Goal: Answer question/provide support

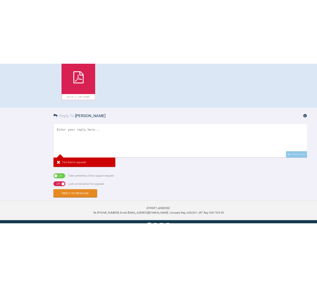
scroll to position [200, 0]
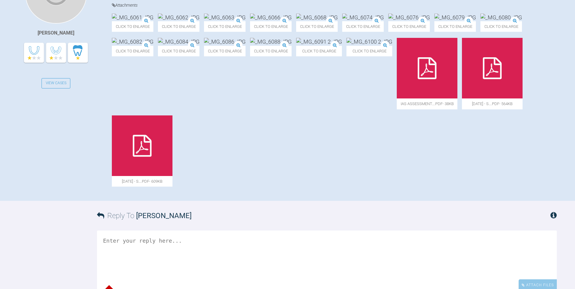
click at [397, 99] on div at bounding box center [427, 68] width 61 height 61
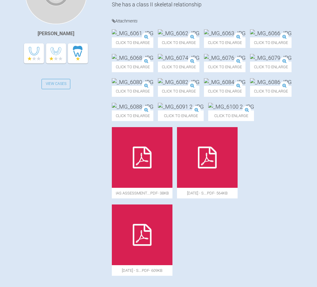
click at [152, 37] on img at bounding box center [133, 33] width 42 height 8
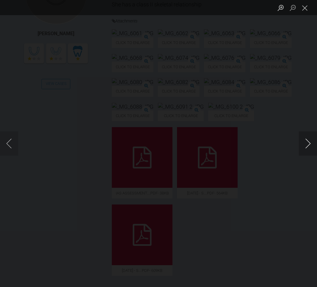
click at [302, 145] on button "Next image" at bounding box center [308, 143] width 18 height 24
click at [301, 144] on button "Next image" at bounding box center [308, 143] width 18 height 24
click at [308, 143] on button "Next image" at bounding box center [308, 143] width 18 height 24
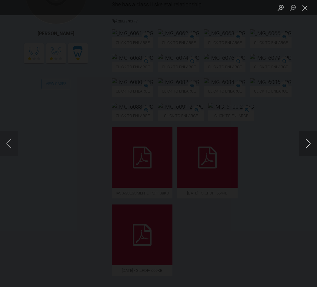
click at [308, 143] on button "Next image" at bounding box center [308, 143] width 18 height 24
click at [305, 142] on button "Next image" at bounding box center [308, 143] width 18 height 24
click at [12, 141] on button "Previous image" at bounding box center [9, 143] width 18 height 24
click at [11, 141] on button "Previous image" at bounding box center [9, 143] width 18 height 24
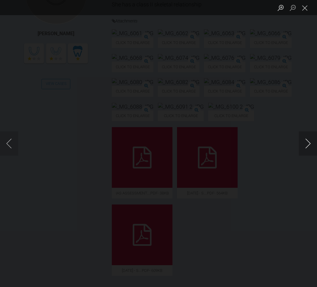
click at [312, 140] on button "Next image" at bounding box center [308, 143] width 18 height 24
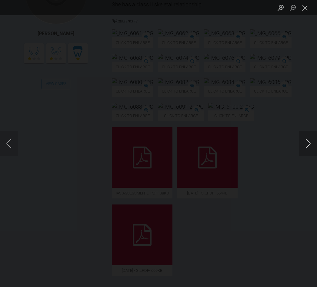
click at [312, 140] on button "Next image" at bounding box center [308, 143] width 18 height 24
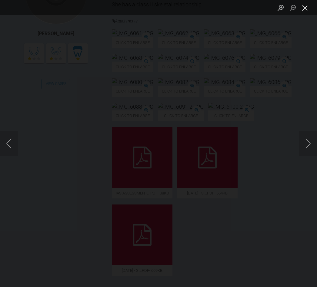
click at [304, 8] on button "Close lightbox" at bounding box center [305, 7] width 12 height 11
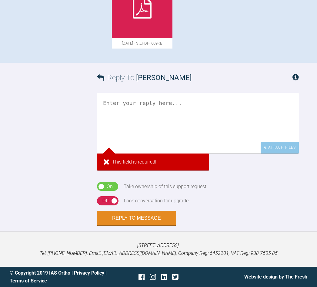
scroll to position [655, 0]
click at [147, 153] on textarea at bounding box center [198, 123] width 202 height 61
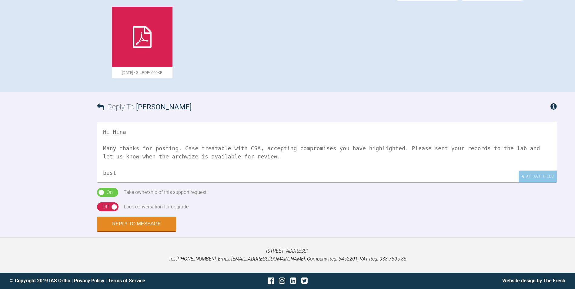
scroll to position [2, 0]
click at [102, 171] on textarea "Hi Hina Many thanks for posting. Case treatable with CSA, accepting compromises…" at bounding box center [327, 152] width 460 height 61
click at [283, 146] on textarea "Hi Hina Many thanks for posting. Case treatable with CSA, accepting compromises…" at bounding box center [327, 152] width 460 height 61
type textarea "Hi Hina Many thanks for posting. Case treatable with CSA, accepting the comprom…"
click at [142, 223] on button "Reply to Message" at bounding box center [136, 224] width 79 height 15
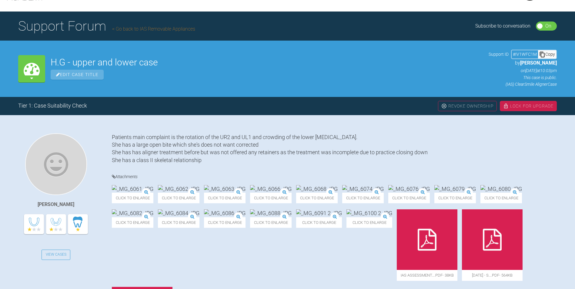
scroll to position [0, 0]
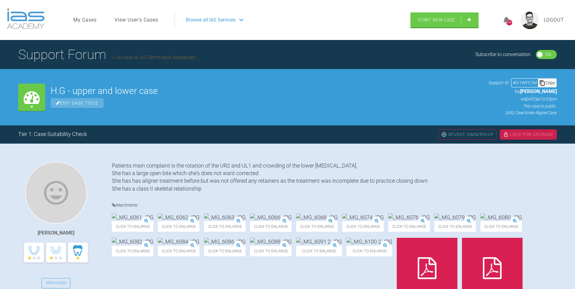
click at [516, 136] on div "Lock For Upgrade" at bounding box center [528, 134] width 57 height 10
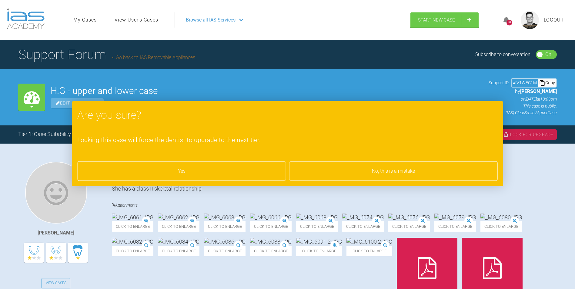
click at [206, 168] on div "Yes" at bounding box center [181, 171] width 209 height 19
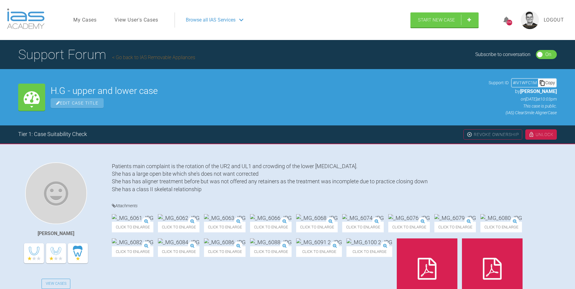
click at [154, 55] on link "Go back to IAS Removable Appliances" at bounding box center [153, 58] width 83 height 6
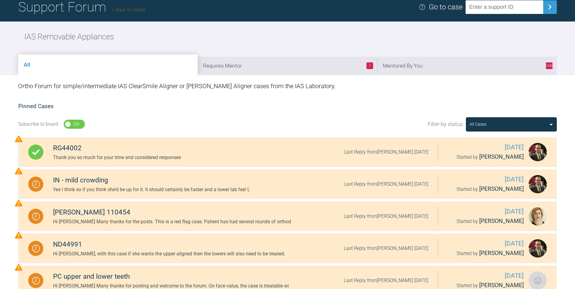
scroll to position [30, 0]
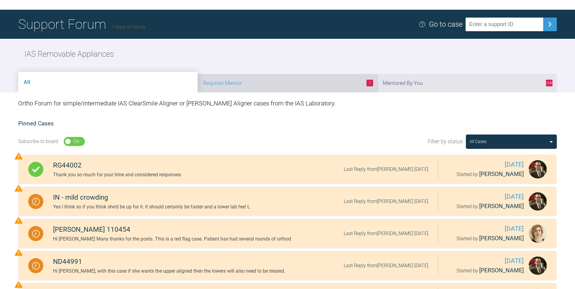
click at [325, 82] on li "1 Requires Mentor" at bounding box center [287, 83] width 179 height 18
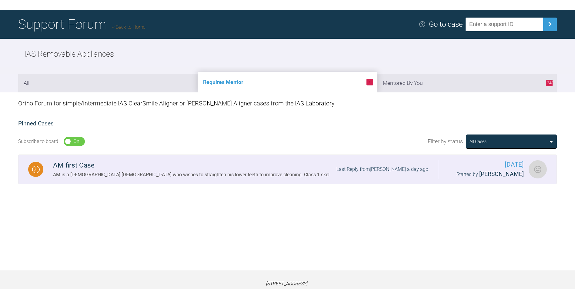
click at [196, 169] on div "AM first Case" at bounding box center [191, 165] width 276 height 11
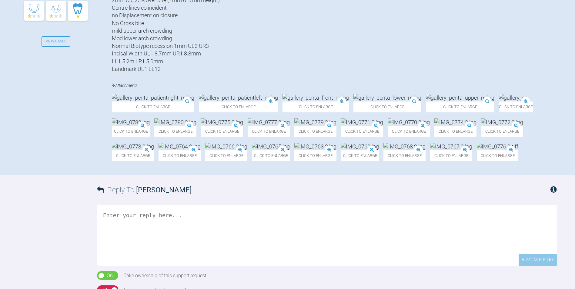
scroll to position [242, 0]
click at [151, 101] on img at bounding box center [153, 97] width 82 height 8
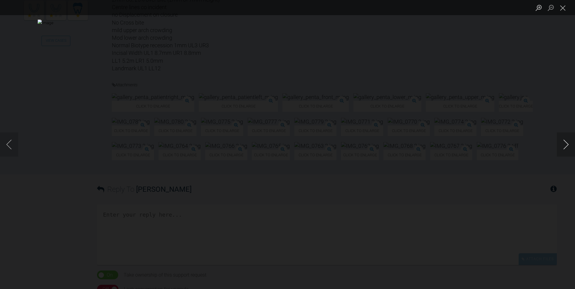
click at [566, 143] on button "Next image" at bounding box center [566, 144] width 18 height 24
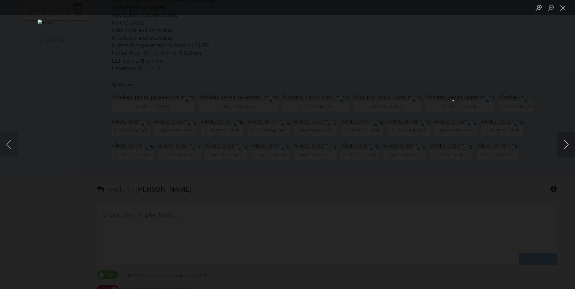
click at [566, 143] on button "Next image" at bounding box center [566, 144] width 18 height 24
click at [567, 142] on button "Next image" at bounding box center [566, 144] width 18 height 24
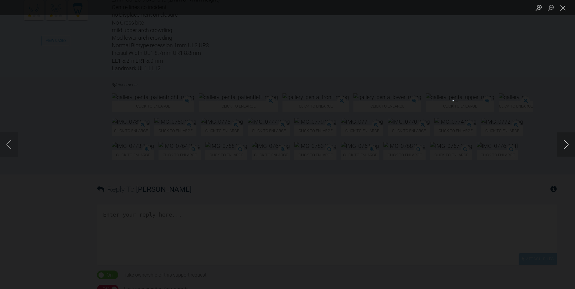
click at [567, 142] on button "Next image" at bounding box center [566, 144] width 18 height 24
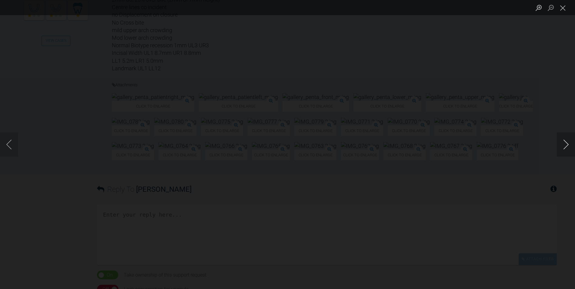
click at [567, 142] on button "Next image" at bounding box center [566, 144] width 18 height 24
click at [8, 145] on button "Previous image" at bounding box center [9, 144] width 18 height 24
click at [563, 142] on button "Next image" at bounding box center [566, 144] width 18 height 24
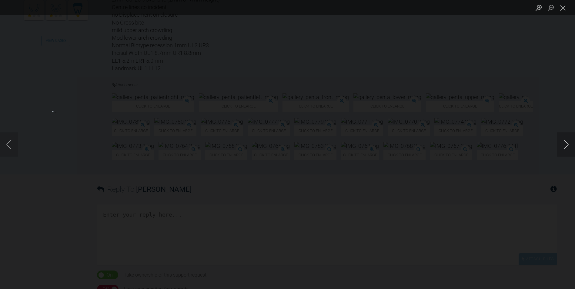
click at [563, 142] on button "Next image" at bounding box center [566, 144] width 18 height 24
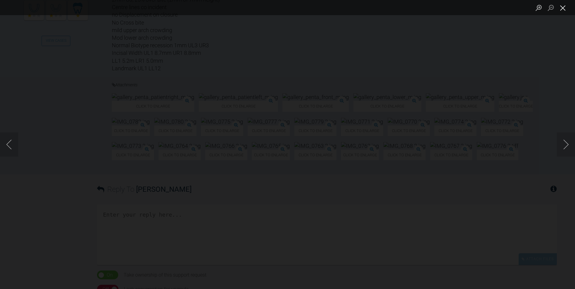
click at [563, 6] on button "Close lightbox" at bounding box center [563, 7] width 12 height 11
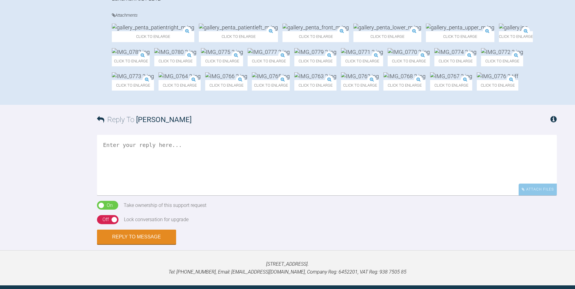
scroll to position [333, 0]
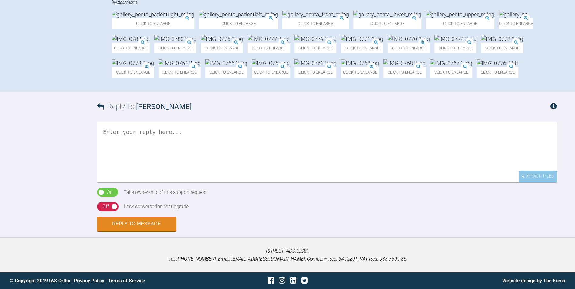
click at [383, 43] on img at bounding box center [362, 39] width 42 height 8
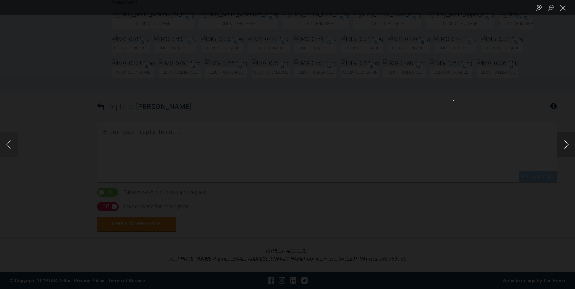
click at [567, 146] on button "Next image" at bounding box center [566, 144] width 18 height 24
click at [567, 145] on button "Next image" at bounding box center [566, 144] width 18 height 24
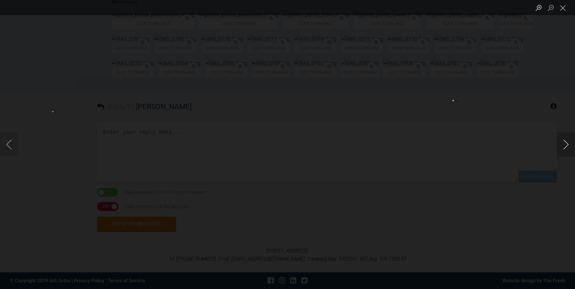
click at [567, 145] on button "Next image" at bounding box center [566, 144] width 18 height 24
click at [565, 9] on button "Close lightbox" at bounding box center [563, 7] width 12 height 11
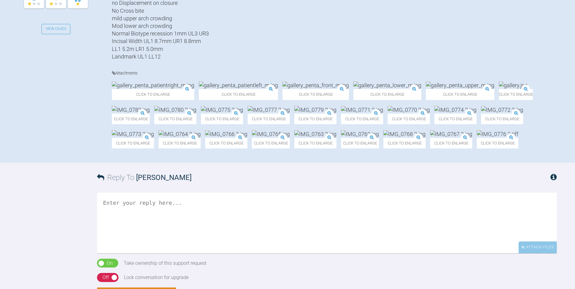
scroll to position [273, 0]
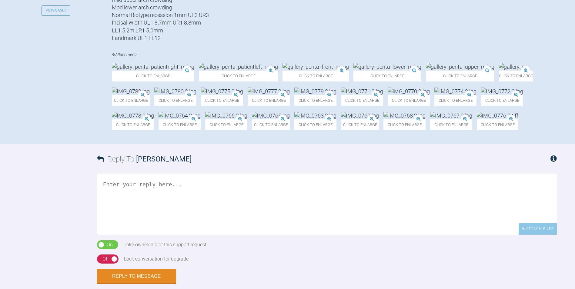
click at [282, 71] on img at bounding box center [315, 67] width 66 height 8
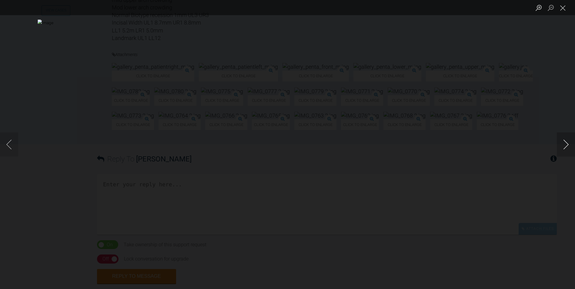
click at [563, 143] on button "Next image" at bounding box center [566, 144] width 18 height 24
click at [564, 5] on button "Close lightbox" at bounding box center [563, 7] width 12 height 11
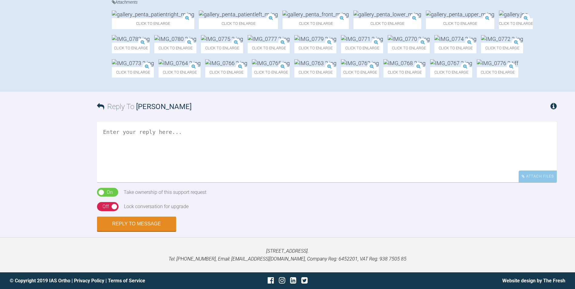
scroll to position [561, 0]
click at [144, 133] on textarea at bounding box center [327, 152] width 460 height 61
click at [344, 148] on textarea "Hi [PERSON_NAME] Many thanks for posting. This is a referral case unfortunately…" at bounding box center [327, 152] width 460 height 61
click at [420, 148] on textarea "Hi [PERSON_NAME] Many thanks for posting. This is a referral case unfortunately…" at bounding box center [327, 152] width 460 height 61
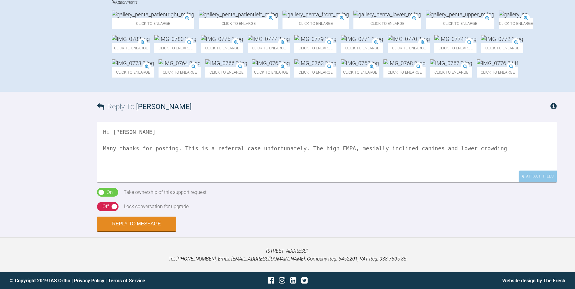
click at [448, 149] on textarea "Hi [PERSON_NAME] Many thanks for posting. This is a referral case unfortunately…" at bounding box center [327, 152] width 460 height 61
drag, startPoint x: 501, startPoint y: 149, endPoint x: 503, endPoint y: 151, distance: 3.5
click at [502, 149] on textarea "Hi [PERSON_NAME] Many thanks for posting. This is a referral case unfortunately…" at bounding box center [327, 152] width 460 height 61
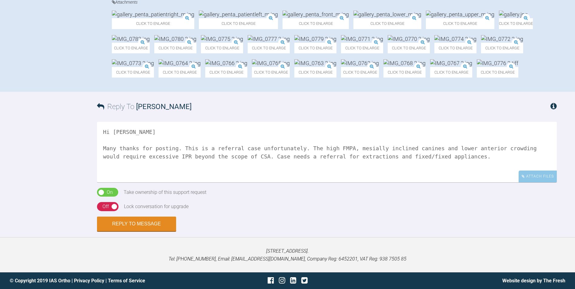
click at [498, 149] on textarea "Hi [PERSON_NAME] Many thanks for posting. This is a referral case unfortunately…" at bounding box center [327, 152] width 460 height 61
click at [427, 159] on textarea "Hi [PERSON_NAME] Many thanks for posting. This is a referral case unfortunately…" at bounding box center [327, 152] width 460 height 61
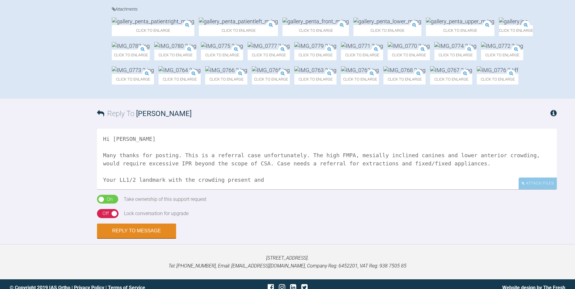
click at [353, 25] on img at bounding box center [387, 22] width 68 height 8
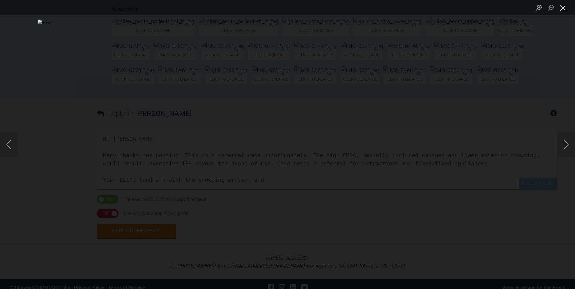
click at [563, 11] on button "Close lightbox" at bounding box center [563, 7] width 12 height 11
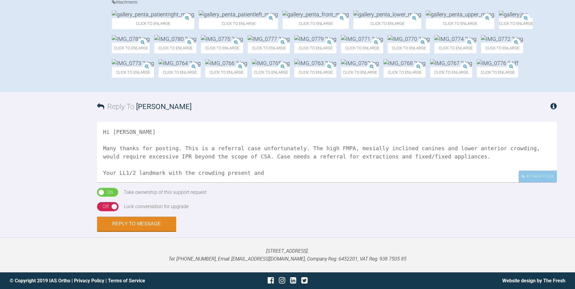
scroll to position [561, 0]
click at [260, 172] on textarea "Hi [PERSON_NAME] Many thanks for posting. This is a referral case unfortunately…" at bounding box center [327, 152] width 460 height 61
click at [163, 172] on textarea "Hi [PERSON_NAME] Many thanks for posting. This is a referral case unfortunately…" at bounding box center [327, 152] width 460 height 61
click at [255, 173] on textarea "Hi [PERSON_NAME] Many thanks for posting. This is a referral case unfortunately…" at bounding box center [327, 152] width 460 height 61
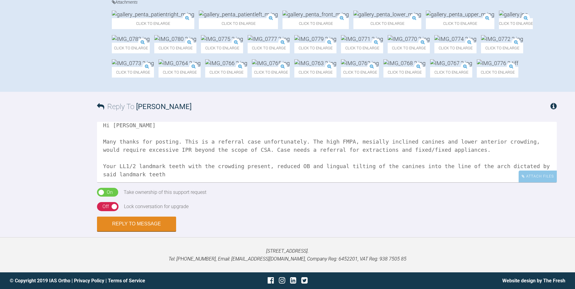
scroll to position [9, 0]
click at [308, 164] on textarea "Hi [PERSON_NAME] Many thanks for posting. This is a referral case unfortunately…" at bounding box center [327, 152] width 460 height 61
drag, startPoint x: 517, startPoint y: 165, endPoint x: 545, endPoint y: 167, distance: 28.5
click at [545, 167] on textarea "Hi [PERSON_NAME] Many thanks for posting. This is a referral case unfortunately…" at bounding box center [327, 152] width 460 height 61
drag, startPoint x: 516, startPoint y: 165, endPoint x: 539, endPoint y: 173, distance: 23.9
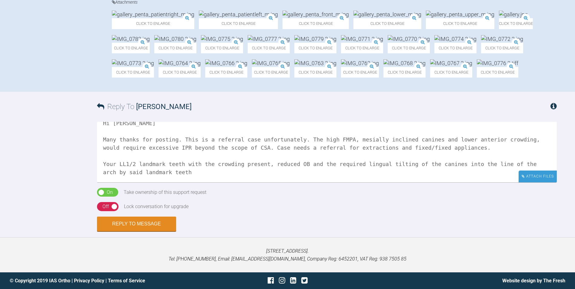
click at [539, 173] on div "Hi [PERSON_NAME] Many thanks for posting. This is a referral case unfortunately…" at bounding box center [327, 152] width 460 height 61
click at [532, 164] on textarea "Hi [PERSON_NAME] Many thanks for posting. This is a referral case unfortunately…" at bounding box center [327, 152] width 460 height 61
click at [181, 164] on textarea "Hi [PERSON_NAME] Many thanks for posting. This is a referral case unfortunately…" at bounding box center [327, 152] width 460 height 61
drag, startPoint x: 214, startPoint y: 165, endPoint x: 227, endPoint y: 164, distance: 13.1
click at [227, 164] on textarea "Hi [PERSON_NAME] Many thanks for posting. This is a referral case unfortunately…" at bounding box center [327, 152] width 460 height 61
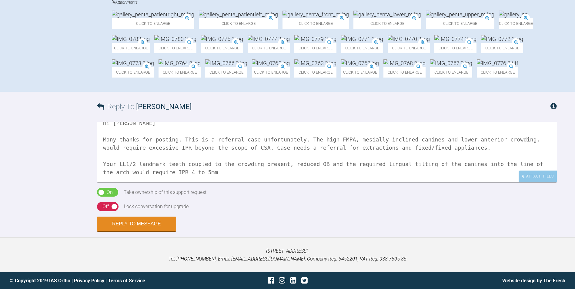
click at [182, 172] on textarea "Hi [PERSON_NAME] Many thanks for posting. This is a referral case unfortunately…" at bounding box center [327, 152] width 460 height 61
click at [260, 173] on textarea "Hi [PERSON_NAME] Many thanks for posting. This is a referral case unfortunately…" at bounding box center [327, 152] width 460 height 61
click at [329, 172] on textarea "Hi [PERSON_NAME] Many thanks for posting. This is a referral case unfortunately…" at bounding box center [327, 152] width 460 height 61
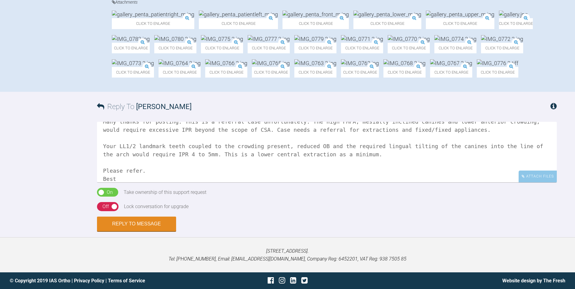
scroll to position [35, 0]
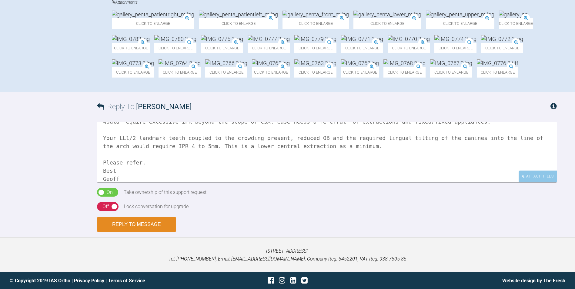
type textarea "Hi [PERSON_NAME] Many thanks for posting. This is a referral case unfortunately…"
click at [122, 219] on button "Reply to Message" at bounding box center [136, 224] width 79 height 15
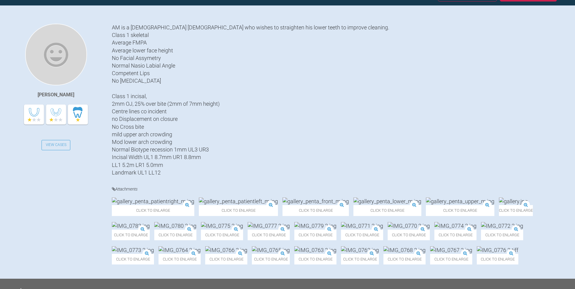
scroll to position [0, 0]
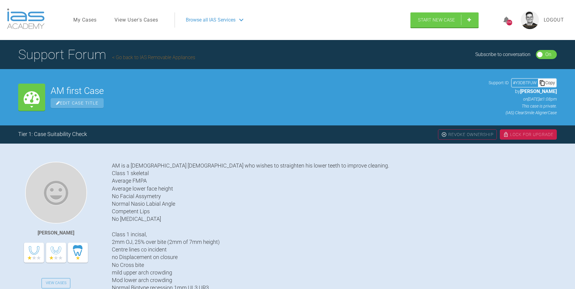
click at [506, 133] on img at bounding box center [505, 134] width 5 height 5
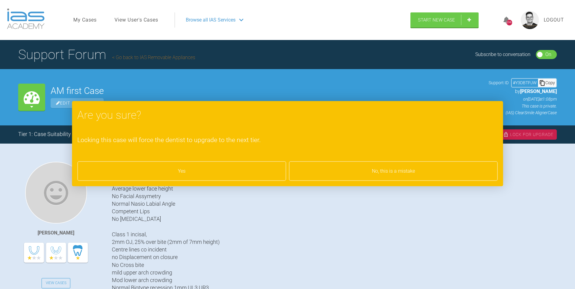
click at [194, 171] on div "Yes" at bounding box center [181, 171] width 209 height 19
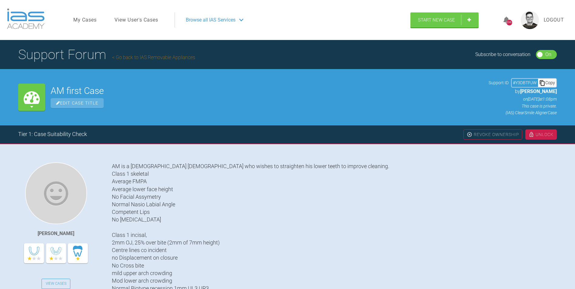
click at [144, 58] on link "Go back to IAS Removable Appliances" at bounding box center [153, 58] width 83 height 6
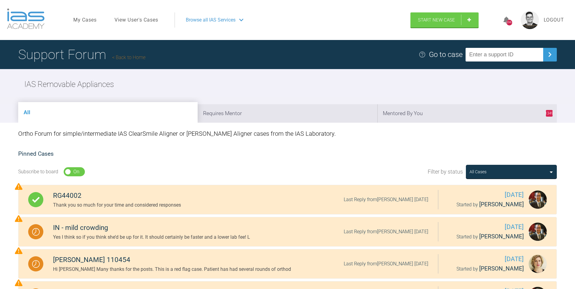
click at [128, 57] on link "Back to Home" at bounding box center [128, 58] width 33 height 6
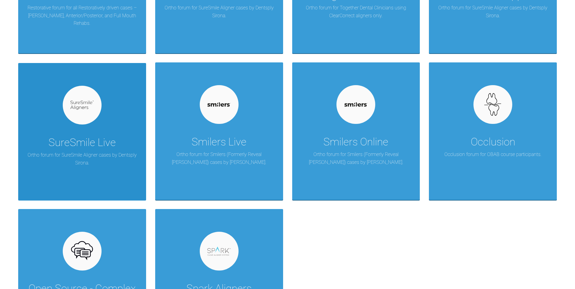
click at [99, 132] on div "SureSmile Live Ortho forum for SureSmile Aligner cases by Dentsply Sirona." at bounding box center [82, 132] width 128 height 138
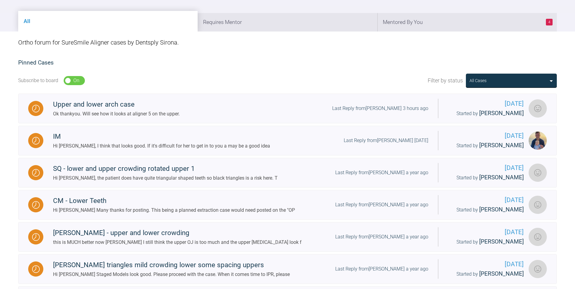
scroll to position [91, 0]
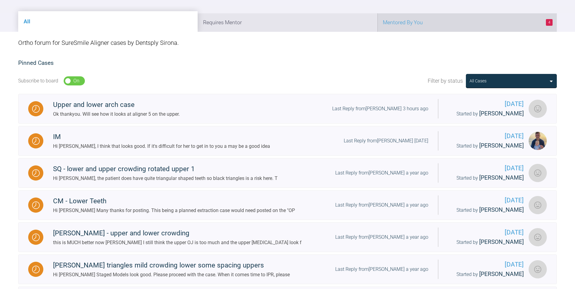
click at [421, 20] on li "4 Mentored By You" at bounding box center [466, 22] width 179 height 18
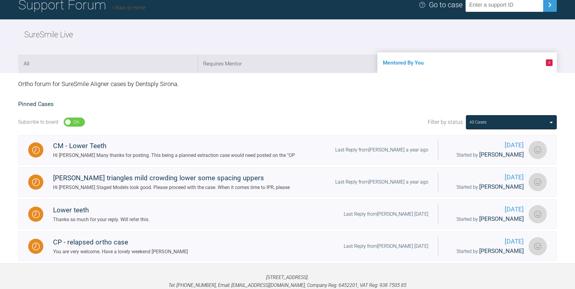
scroll to position [15, 0]
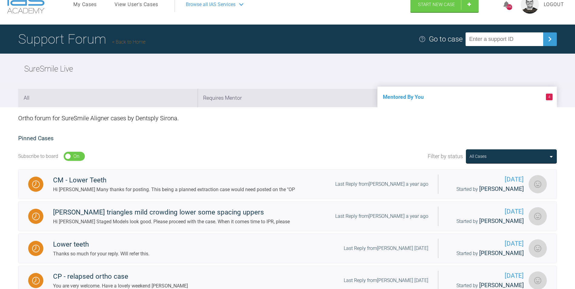
click at [133, 38] on h1 "Support Forum Back to Home" at bounding box center [81, 38] width 127 height 21
click at [132, 41] on link "Back to Home" at bounding box center [128, 42] width 33 height 6
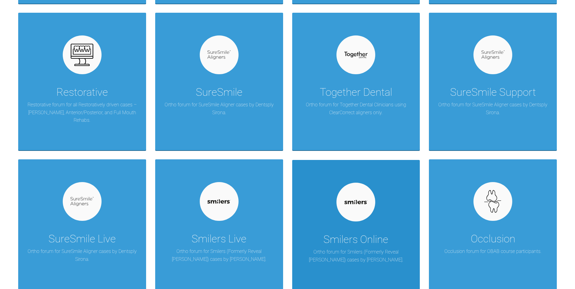
scroll to position [440, 0]
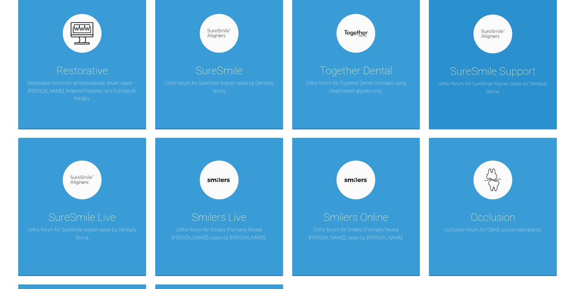
click at [459, 93] on p "Ortho forum for SureSmile Aligner cases by Dentsply Sirona." at bounding box center [493, 87] width 110 height 15
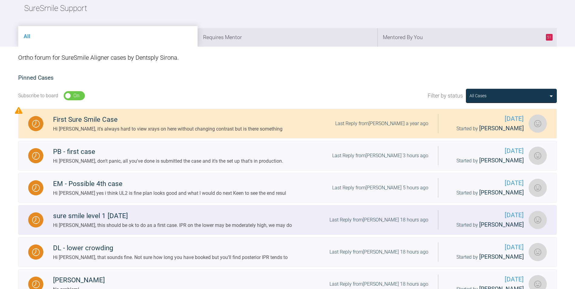
scroll to position [46, 0]
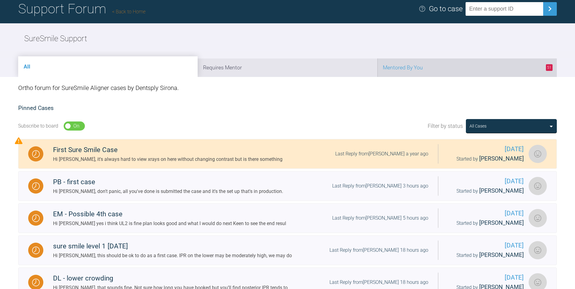
click at [415, 67] on li "51 Mentored By You" at bounding box center [466, 67] width 179 height 18
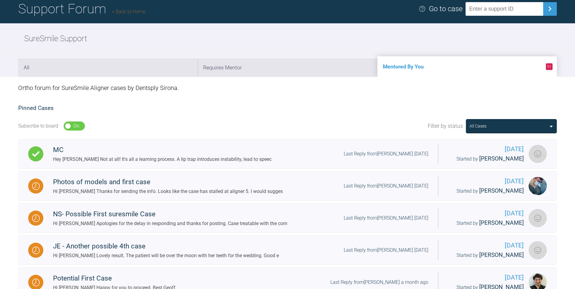
click at [126, 12] on link "Back to Home" at bounding box center [128, 12] width 33 height 6
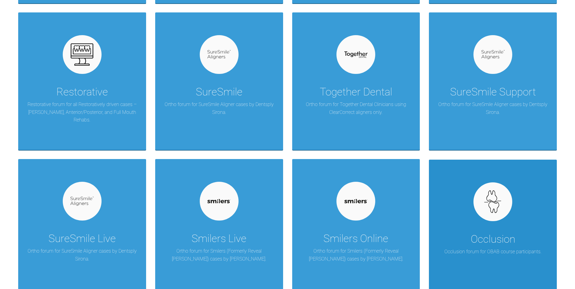
scroll to position [418, 0]
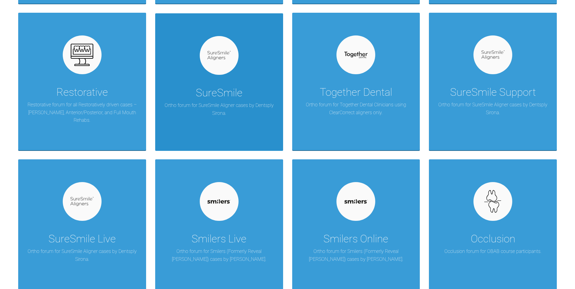
click at [193, 76] on div "SureSmile Ortho forum for SureSmile Aligner cases by Dentsply Sirona." at bounding box center [219, 82] width 128 height 138
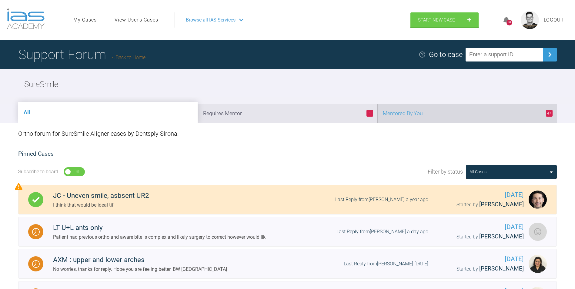
click at [407, 109] on li "47 Mentored By You" at bounding box center [466, 113] width 179 height 18
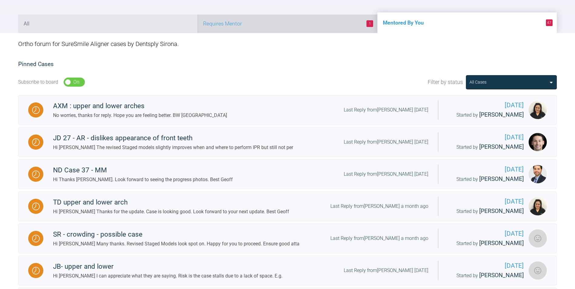
scroll to position [91, 0]
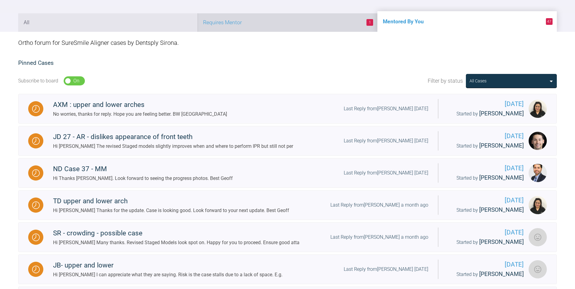
click at [285, 25] on li "1 Requires Mentor" at bounding box center [287, 22] width 179 height 18
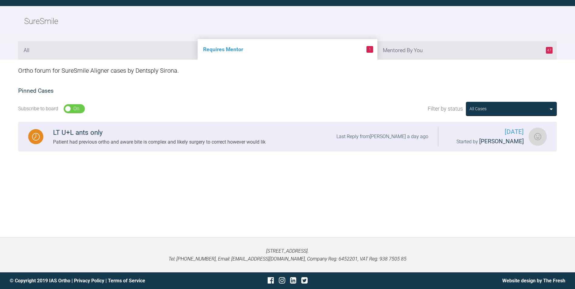
click at [199, 142] on div "Patient had previous ortho and aware bite is complex and likely surgery to corr…" at bounding box center [159, 142] width 212 height 8
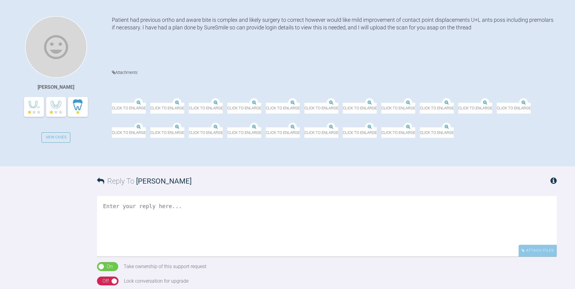
scroll to position [154, 0]
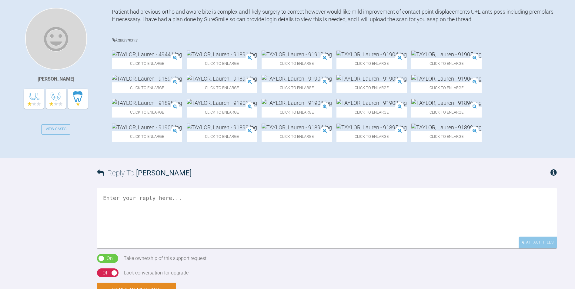
click at [142, 58] on img at bounding box center [147, 55] width 70 height 8
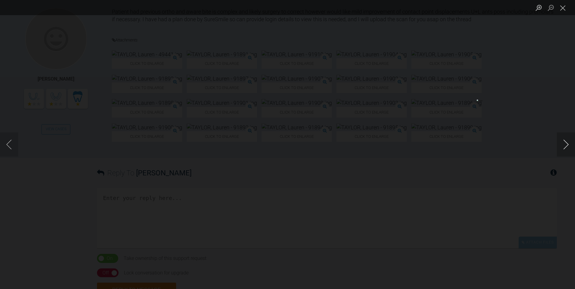
click at [567, 143] on button "Next image" at bounding box center [566, 144] width 18 height 24
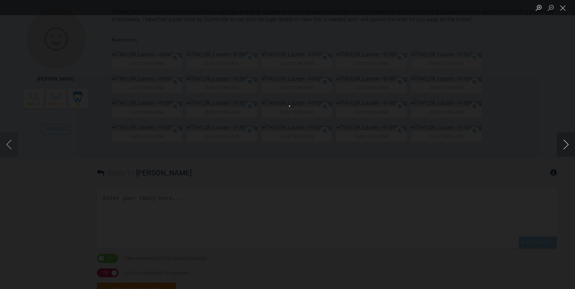
click at [567, 143] on button "Next image" at bounding box center [566, 144] width 18 height 24
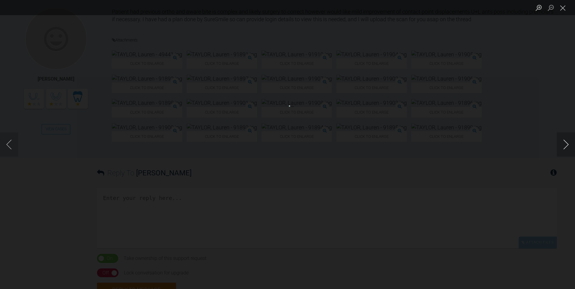
click at [567, 143] on button "Next image" at bounding box center [566, 144] width 18 height 24
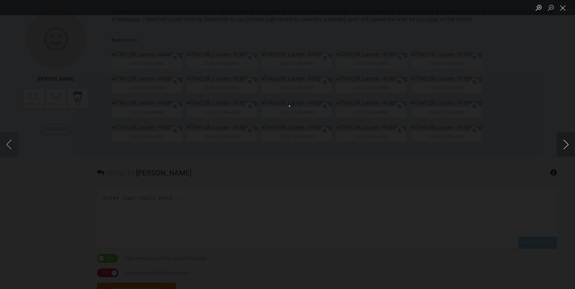
click at [567, 143] on button "Next image" at bounding box center [566, 144] width 18 height 24
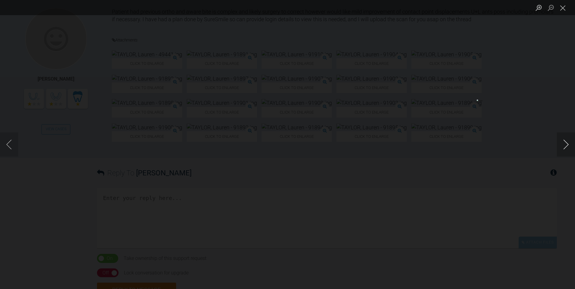
click at [567, 143] on button "Next image" at bounding box center [566, 144] width 18 height 24
click at [562, 8] on button "Close lightbox" at bounding box center [563, 7] width 12 height 11
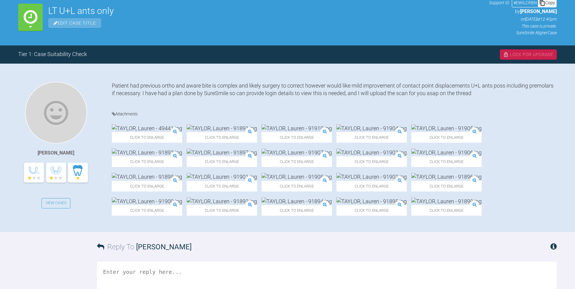
scroll to position [0, 0]
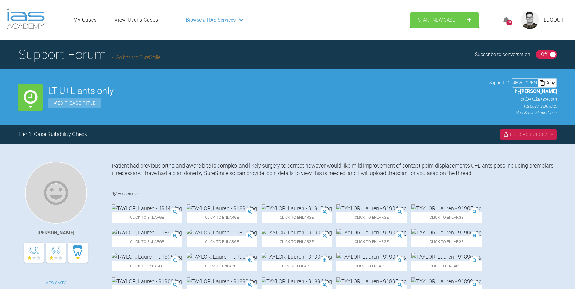
click at [550, 22] on span "Logout" at bounding box center [554, 20] width 20 height 8
